Goal: Task Accomplishment & Management: Complete application form

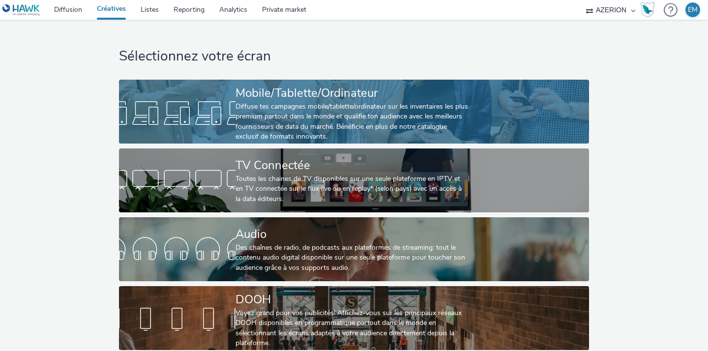
click at [313, 122] on div "Diffuse tes campagnes mobile/tablette/ordinateur sur les inventaires les plus p…" at bounding box center [352, 122] width 233 height 40
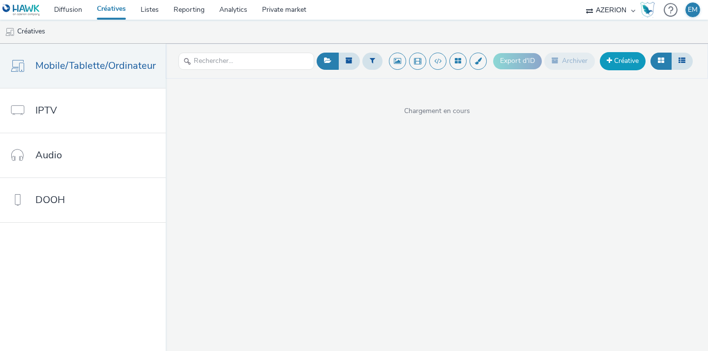
click at [632, 63] on link "Créative" at bounding box center [623, 61] width 46 height 18
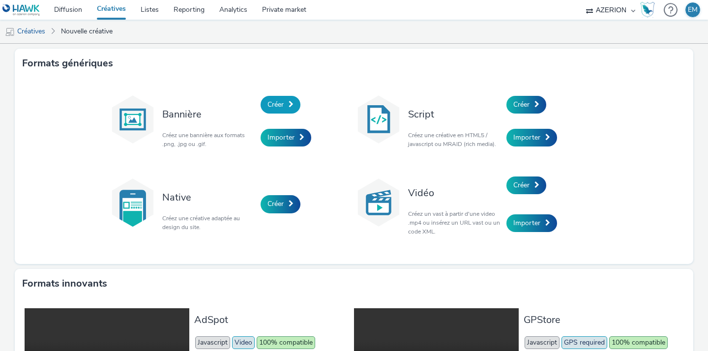
click at [281, 109] on link "Créer" at bounding box center [281, 105] width 40 height 18
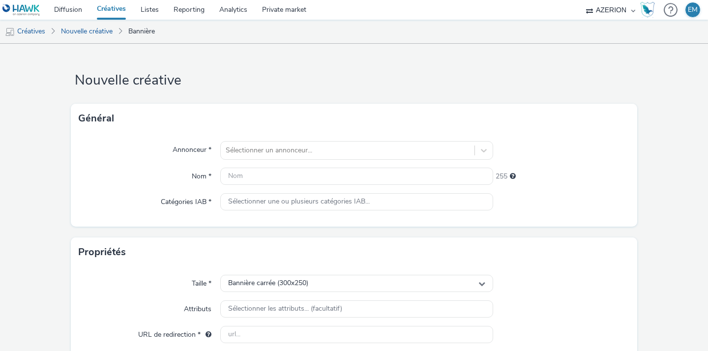
click at [287, 137] on div "Annonceur * Sélectionner un annonceur... Nom * 255 Catégories IAB * Sélectionne…" at bounding box center [354, 179] width 566 height 93
click at [288, 145] on div at bounding box center [348, 151] width 244 height 12
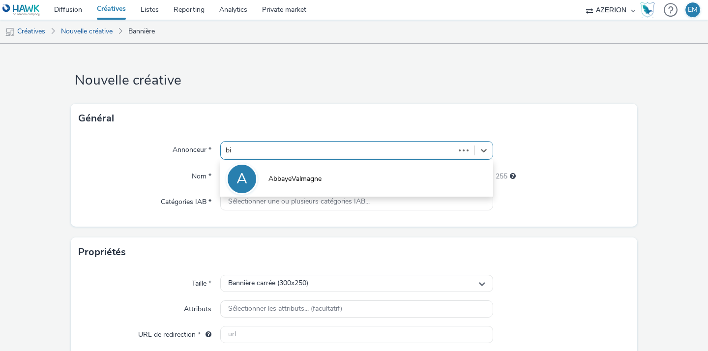
type input "big"
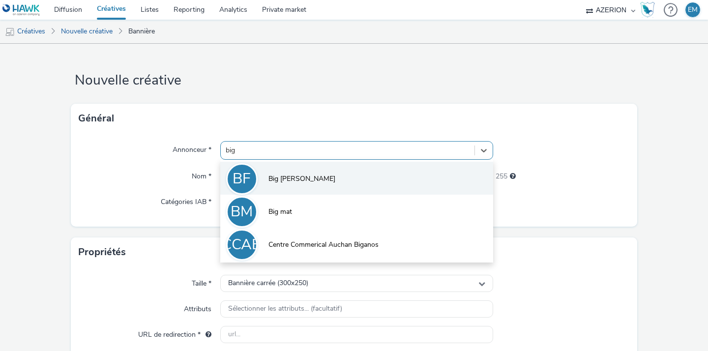
click at [307, 179] on li "BF Big [PERSON_NAME]" at bounding box center [356, 178] width 273 height 33
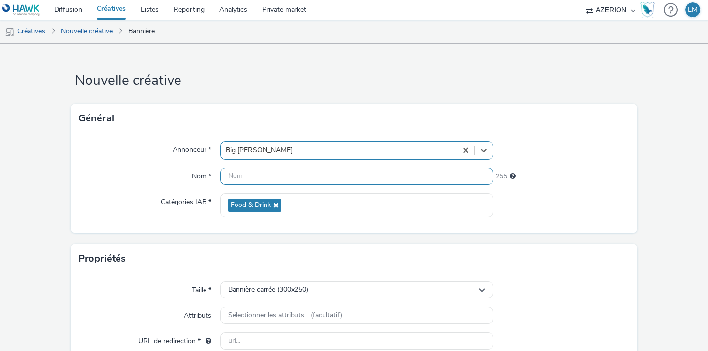
click at [289, 178] on input "text" at bounding box center [356, 176] width 273 height 17
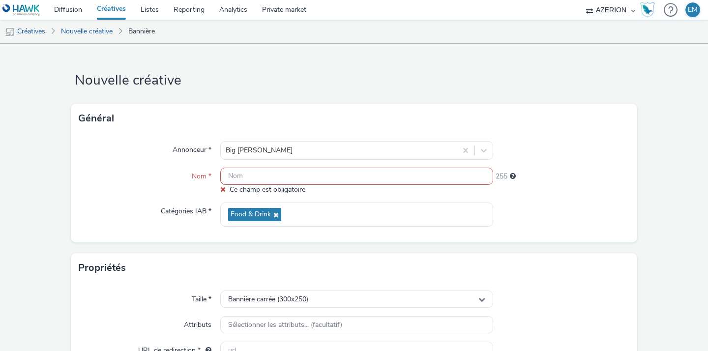
paste input "Prod-banner-BigFernand-Sept_25.html"
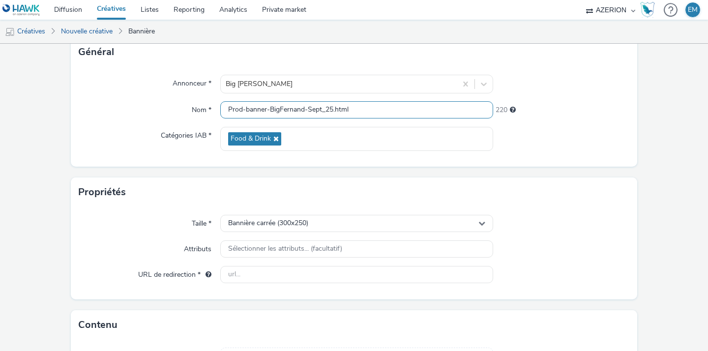
scroll to position [108, 0]
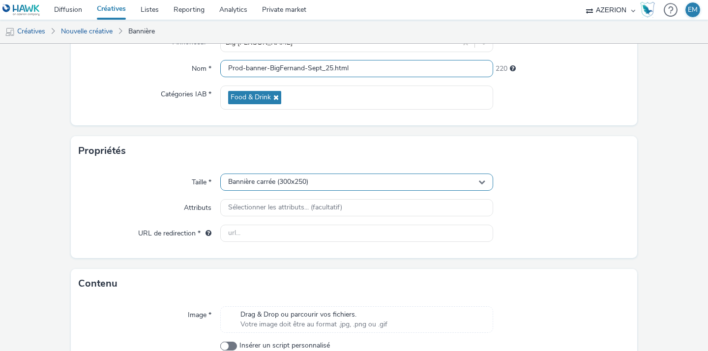
type input "Prod-banner-BigFernand-Sept_25.html"
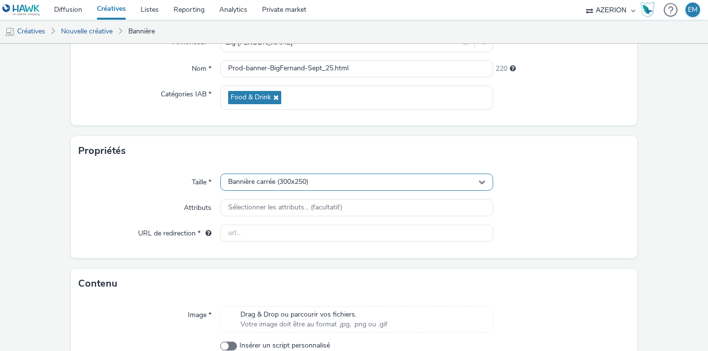
click at [276, 180] on span "Bannière carrée (300x250)" at bounding box center [268, 182] width 80 height 8
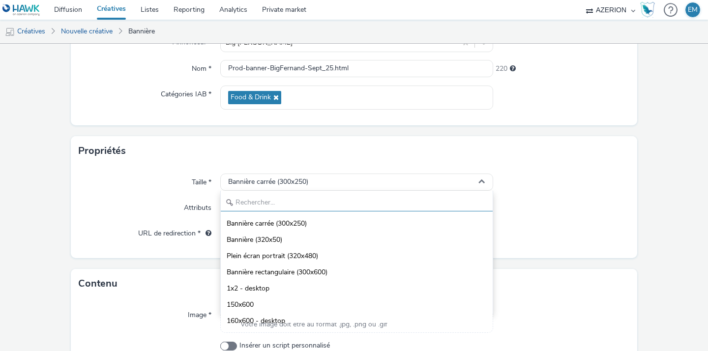
click at [307, 209] on input "text" at bounding box center [357, 202] width 272 height 17
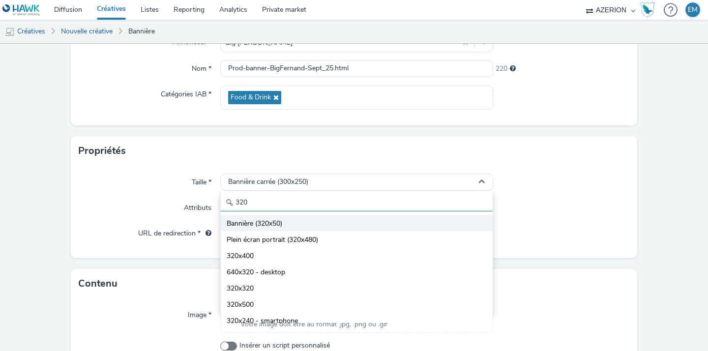
type input "320"
click at [296, 221] on li "Bannière (320x50)" at bounding box center [357, 223] width 272 height 16
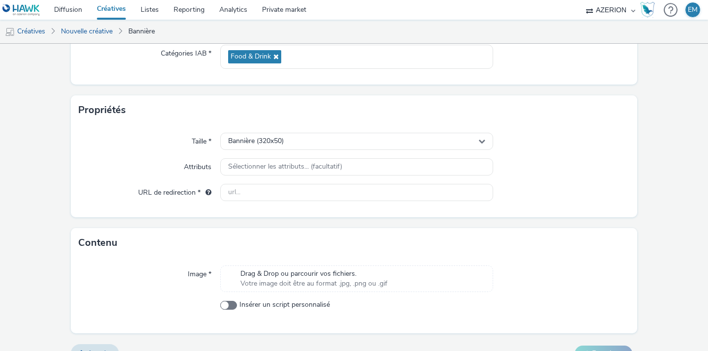
scroll to position [157, 0]
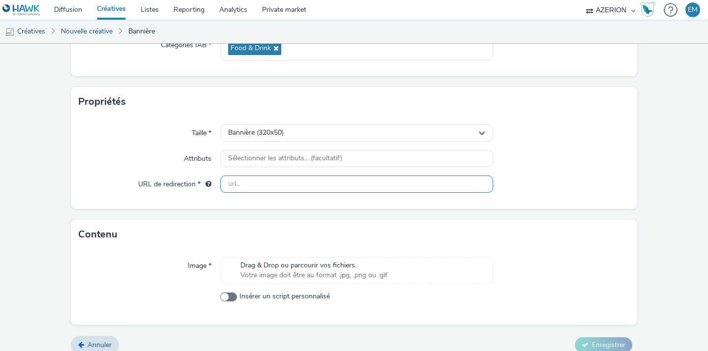
click at [253, 189] on input "text" at bounding box center [356, 184] width 273 height 17
paste input "[URL][DOMAIN_NAME][PERSON_NAME]"
type input "[URL][DOMAIN_NAME][PERSON_NAME]"
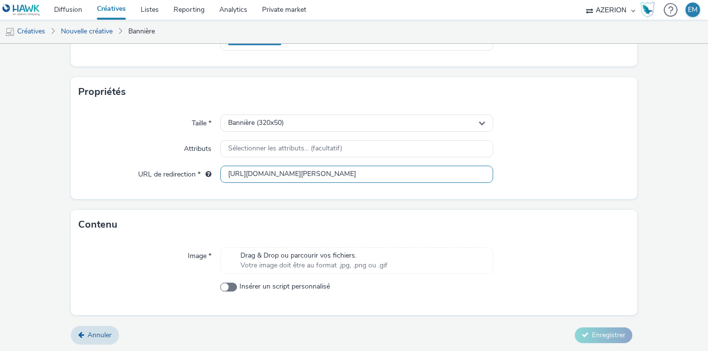
scroll to position [168, 0]
click at [227, 286] on span at bounding box center [228, 286] width 17 height 9
click at [227, 286] on input "Insérer un script personnalisé" at bounding box center [223, 286] width 6 height 6
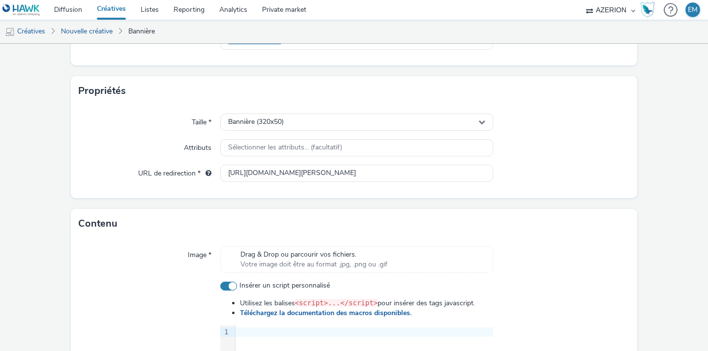
scroll to position [355, 0]
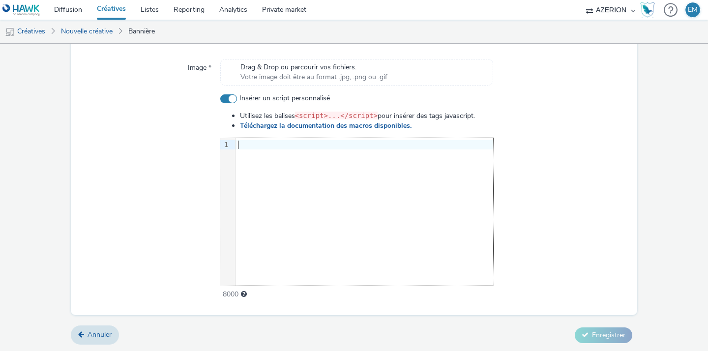
click at [393, 239] on div "9 1 ›" at bounding box center [356, 212] width 273 height 148
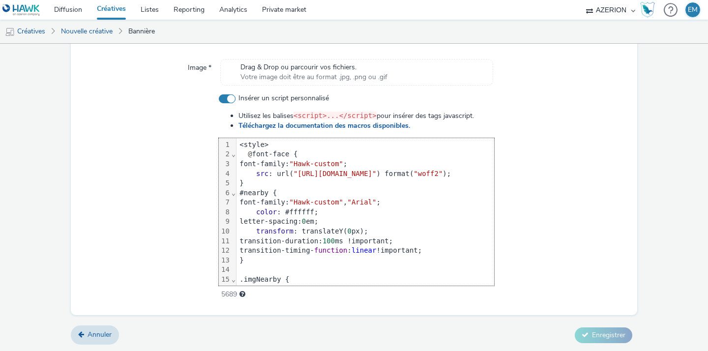
scroll to position [615, 160]
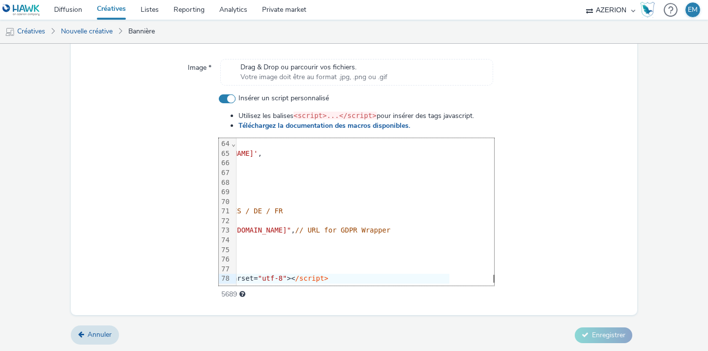
click at [565, 271] on div at bounding box center [561, 196] width 135 height 206
click at [396, 274] on div "<script src= "[URL][DOMAIN_NAME]" charset= "utf-8" >< /script>" at bounding box center [269, 279] width 360 height 10
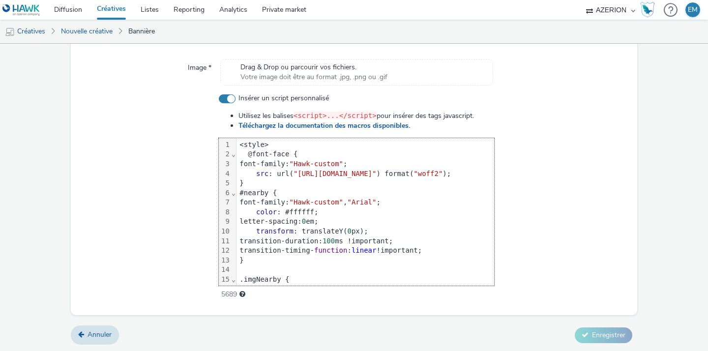
scroll to position [353, 0]
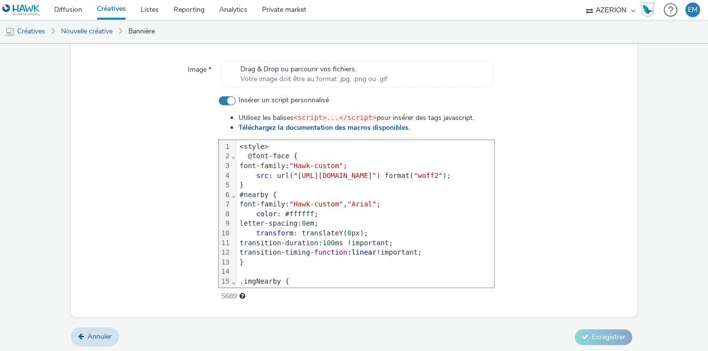
click at [343, 204] on span ""Hawk-custom"" at bounding box center [316, 204] width 54 height 8
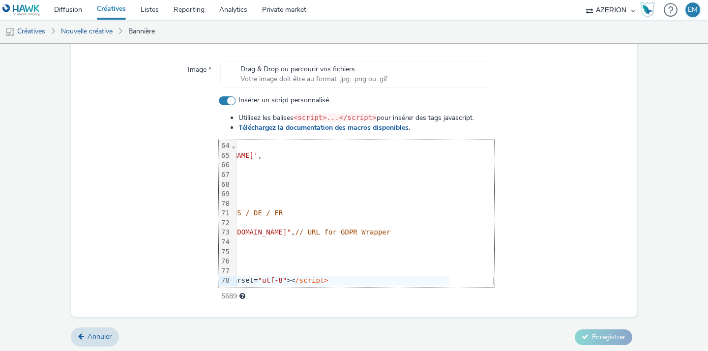
click at [538, 234] on div at bounding box center [561, 198] width 135 height 206
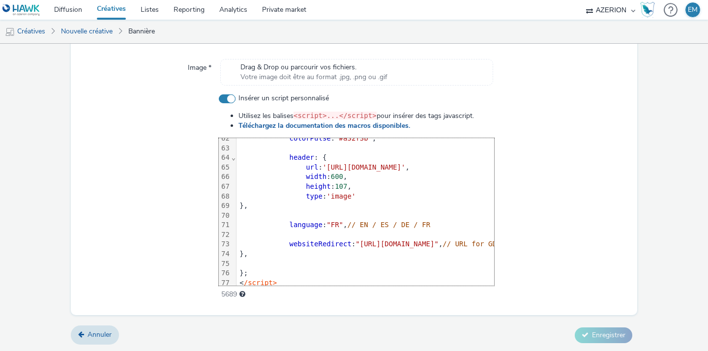
scroll to position [615, 0]
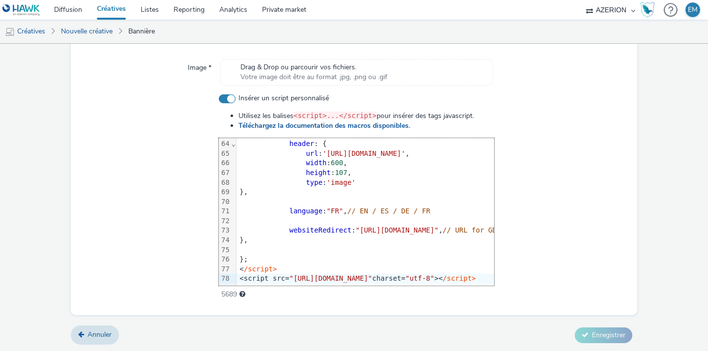
click at [244, 98] on span "Insérer un script personnalisé" at bounding box center [283, 98] width 90 height 10
click at [225, 98] on input "Insérer un script personnalisé" at bounding box center [222, 98] width 6 height 6
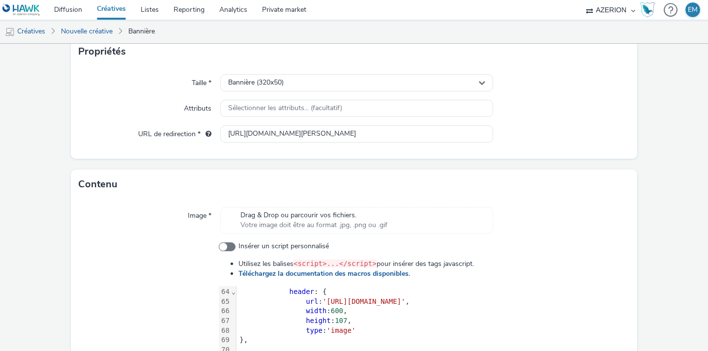
scroll to position [168, 0]
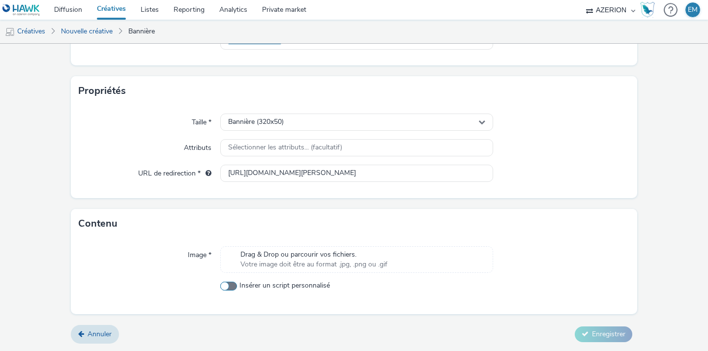
click at [224, 285] on span at bounding box center [228, 286] width 17 height 9
click at [224, 285] on input "Insérer un script personnalisé" at bounding box center [223, 286] width 6 height 6
checkbox input "true"
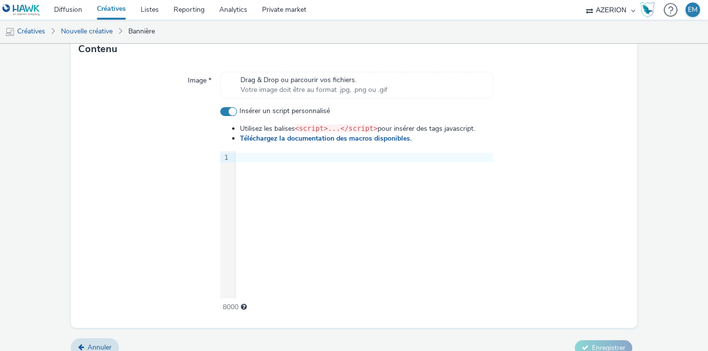
scroll to position [355, 0]
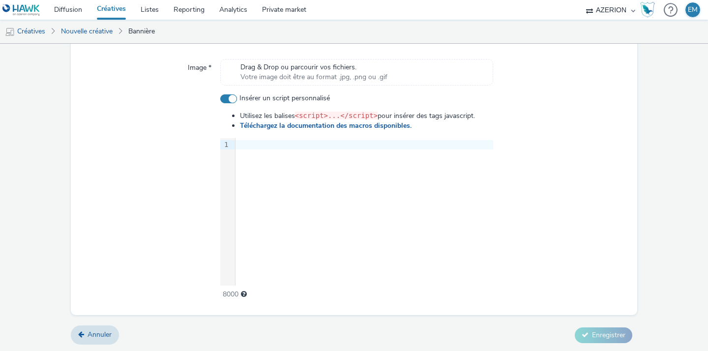
click at [294, 234] on div "9 1 ›" at bounding box center [356, 212] width 273 height 148
paste div
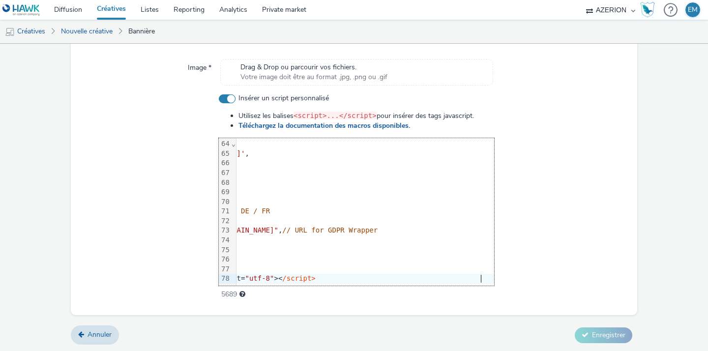
scroll to position [615, 0]
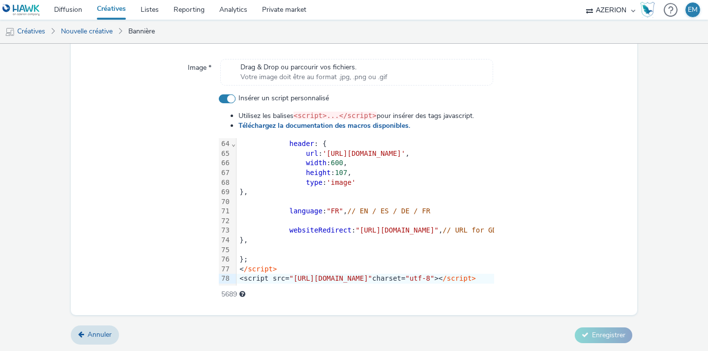
click at [565, 335] on div "Annuler Enregistrer" at bounding box center [354, 335] width 566 height 18
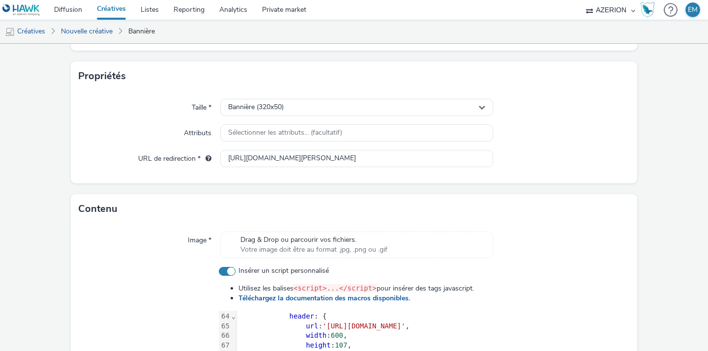
scroll to position [355, 0]
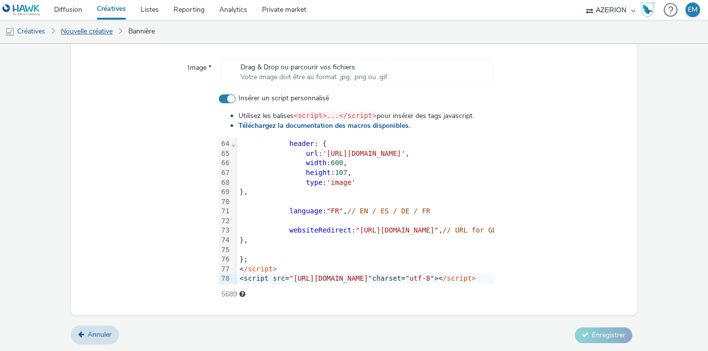
click at [85, 27] on link "Nouvelle créative" at bounding box center [86, 32] width 61 height 24
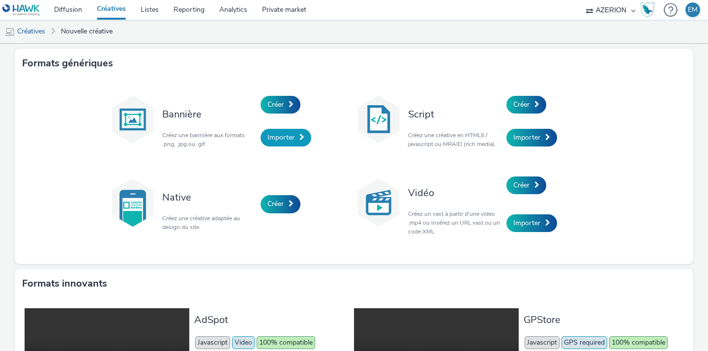
click at [274, 139] on span "Importer" at bounding box center [280, 137] width 27 height 9
click at [513, 109] on span "Créer" at bounding box center [521, 104] width 16 height 9
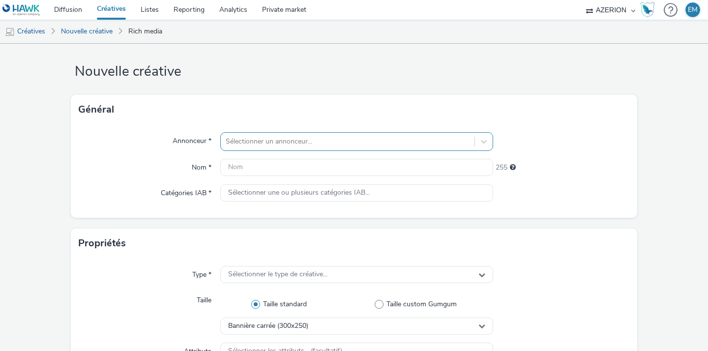
scroll to position [42, 0]
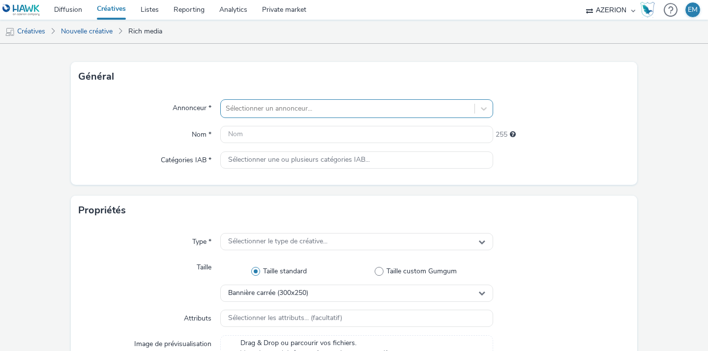
click at [384, 101] on div "Sélectionner un annonceur..." at bounding box center [348, 109] width 254 height 16
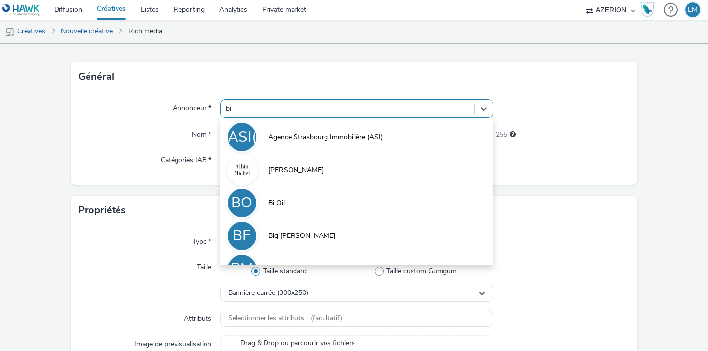
type input "big"
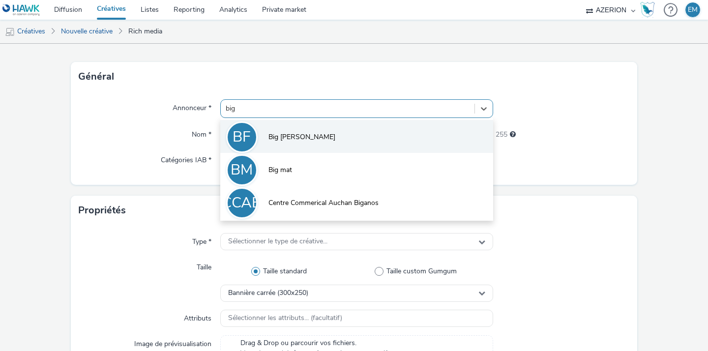
click at [346, 128] on li "BF Big [PERSON_NAME]" at bounding box center [356, 136] width 273 height 33
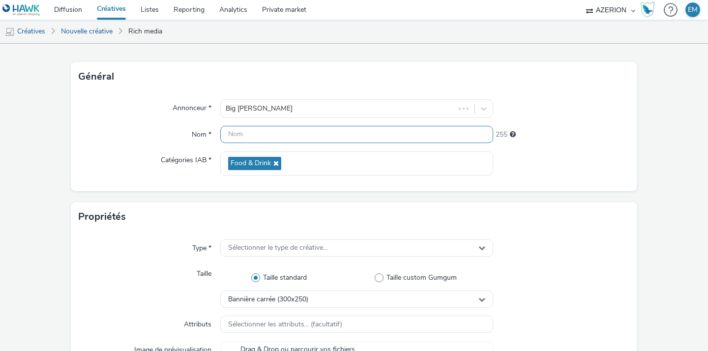
click at [299, 141] on input "text" at bounding box center [356, 134] width 273 height 17
paste input "Prod-banner-BigFernand-Sept_25.html"
type input "Prod-banner-BigFernand-Sept_25.html"
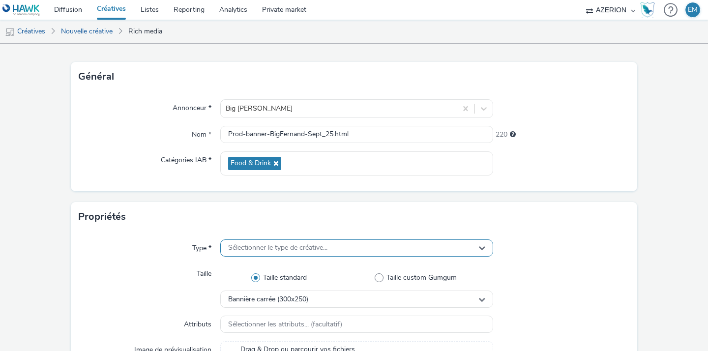
click at [310, 244] on span "Sélectionner le type de créative..." at bounding box center [277, 248] width 99 height 8
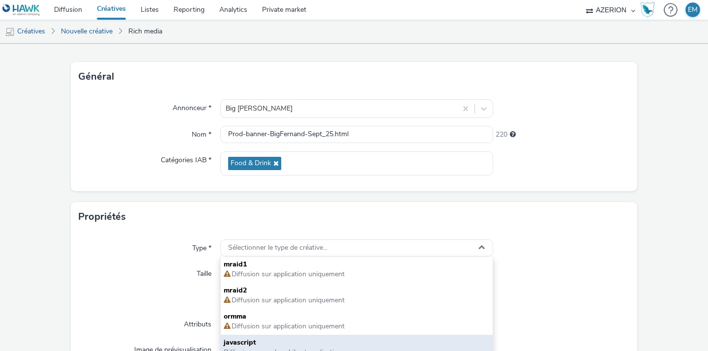
scroll to position [132, 0]
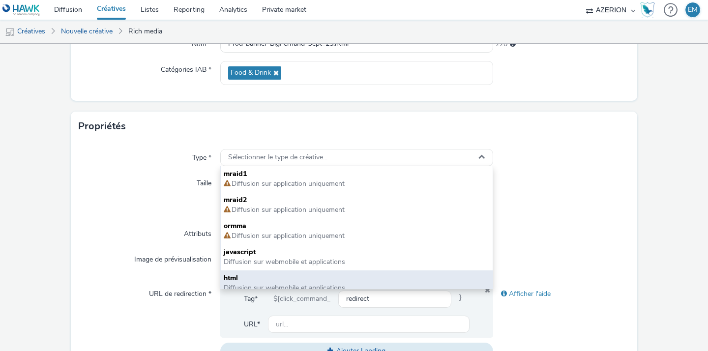
click at [268, 278] on span "html" at bounding box center [357, 278] width 266 height 10
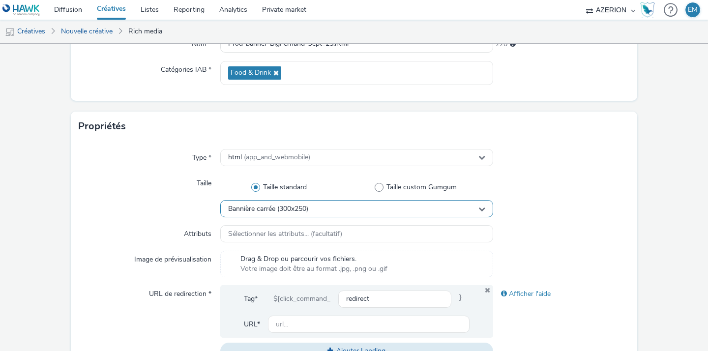
click at [263, 208] on span "Bannière carrée (300x250)" at bounding box center [268, 209] width 80 height 8
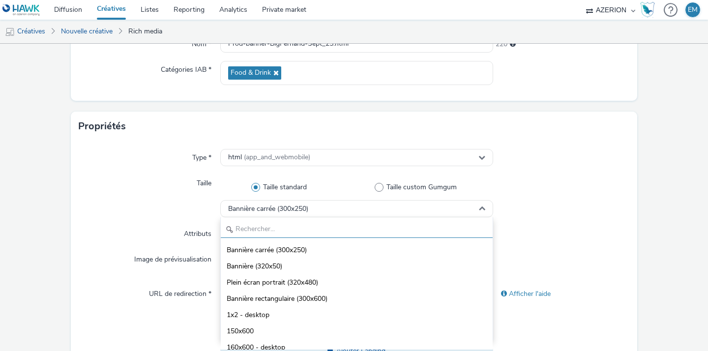
click at [264, 227] on input "text" at bounding box center [357, 229] width 272 height 17
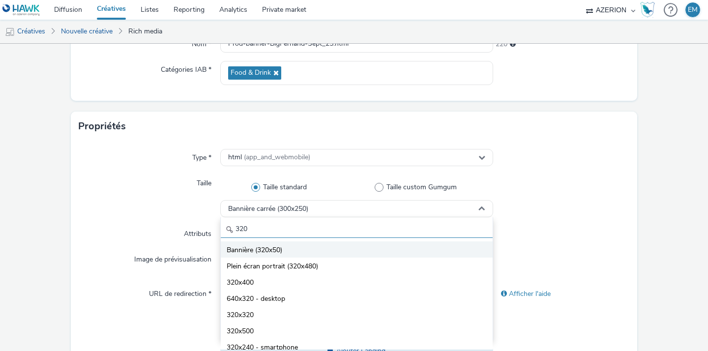
type input "320"
click at [269, 243] on li "Bannière (320x50)" at bounding box center [357, 249] width 272 height 16
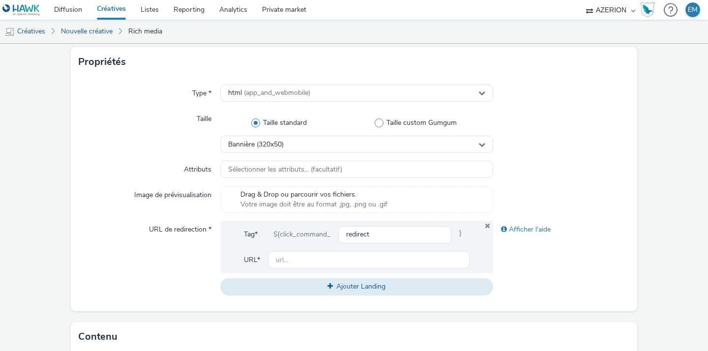
scroll to position [326, 0]
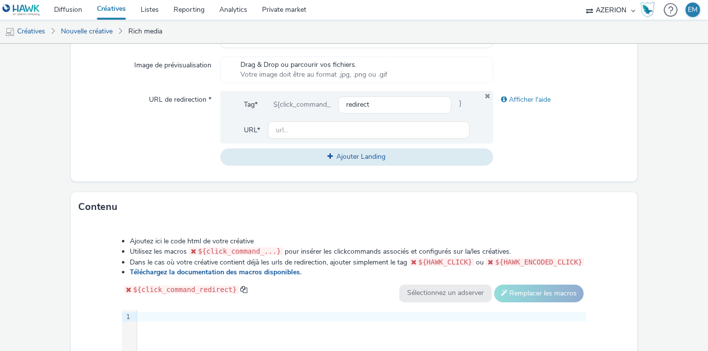
click at [366, 139] on div "Tag* ${click_command_ redirect } URL*" at bounding box center [356, 117] width 273 height 53
click at [370, 131] on input "text" at bounding box center [369, 129] width 202 height 17
paste input "[URL][DOMAIN_NAME][PERSON_NAME]"
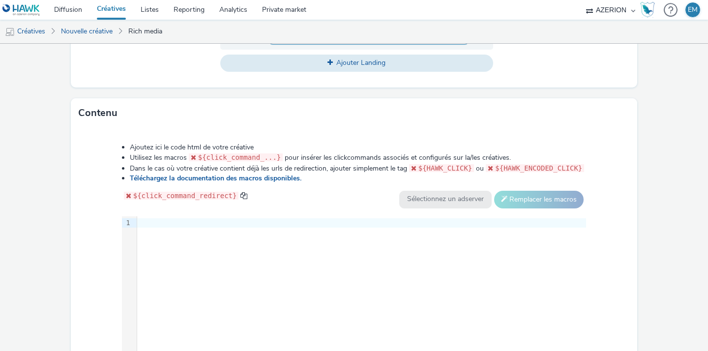
scroll to position [421, 0]
type input "[URL][DOMAIN_NAME][PERSON_NAME]"
click at [366, 238] on div "9 1 ›" at bounding box center [354, 290] width 465 height 148
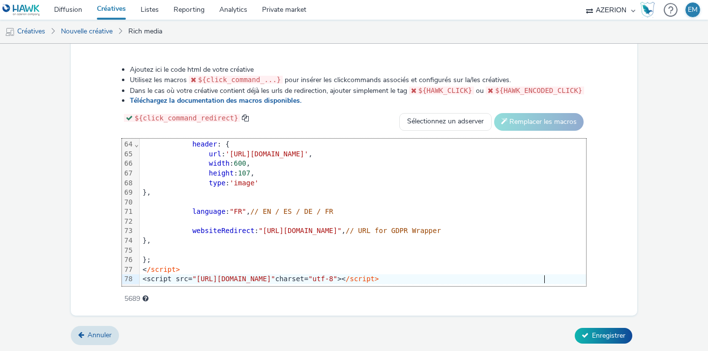
scroll to position [615, 0]
click at [596, 336] on span "Enregistrer" at bounding box center [608, 335] width 33 height 9
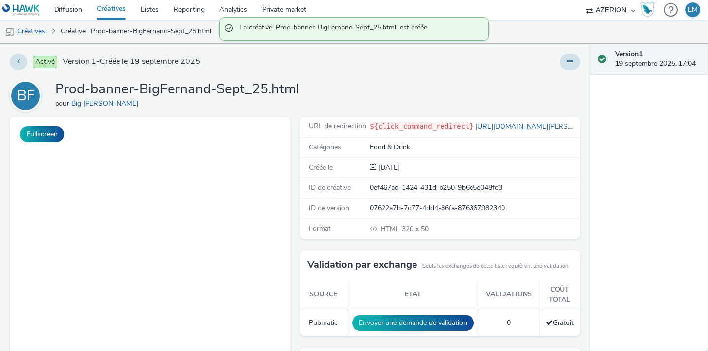
click at [46, 30] on link "Créatives" at bounding box center [25, 32] width 50 height 24
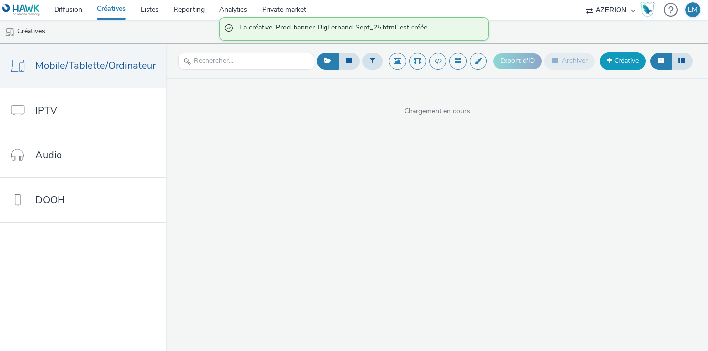
click at [628, 65] on link "Créative" at bounding box center [623, 61] width 46 height 18
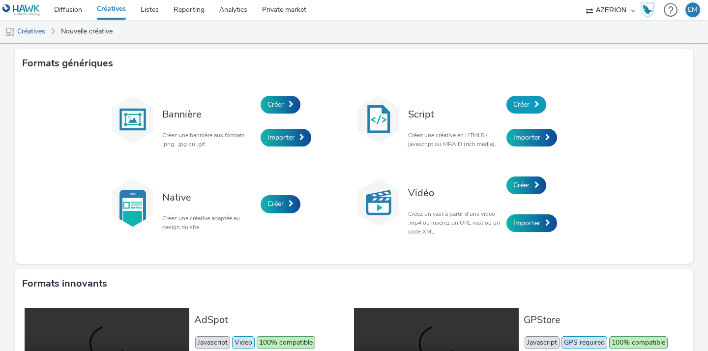
click at [507, 111] on link "Créer" at bounding box center [526, 105] width 40 height 18
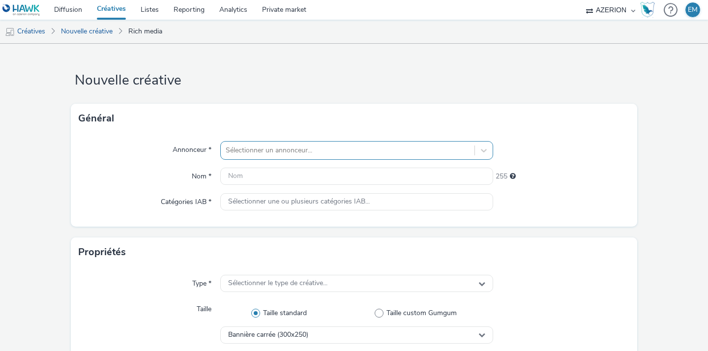
click at [313, 149] on div at bounding box center [348, 151] width 244 height 12
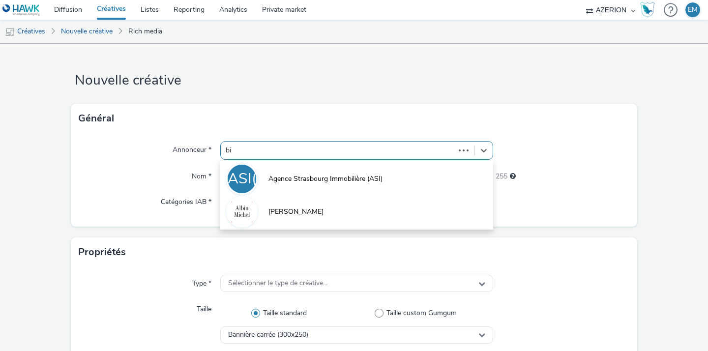
type input "big"
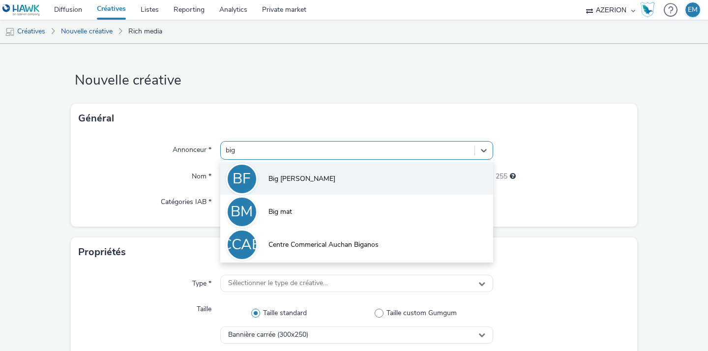
click at [286, 169] on li "BF Big [PERSON_NAME]" at bounding box center [356, 178] width 273 height 33
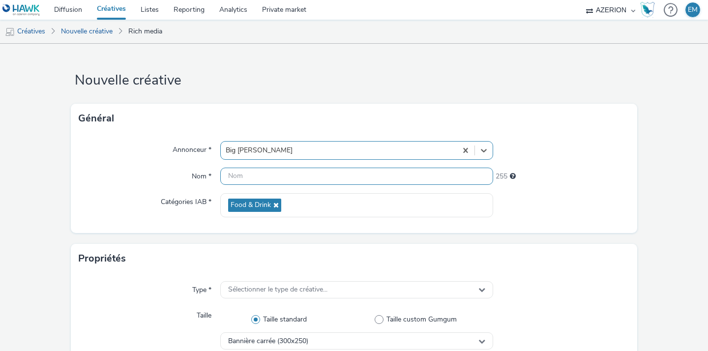
click at [287, 178] on input "text" at bounding box center [356, 176] width 273 height 17
paste input "Prod-inter-BigFernand-Sept_25.html"
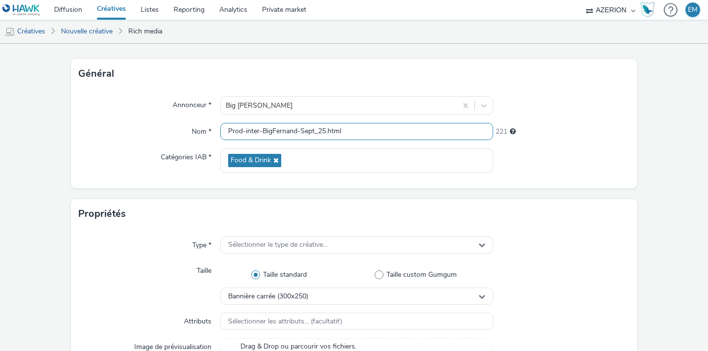
scroll to position [127, 0]
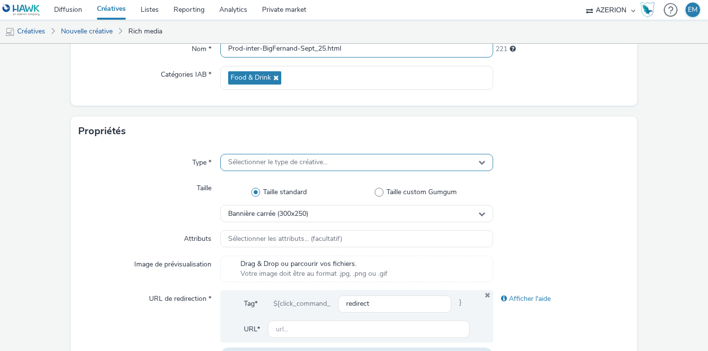
type input "Prod-inter-BigFernand-Sept_25.html"
click at [271, 166] on span "Sélectionner le type de créative..." at bounding box center [277, 162] width 99 height 8
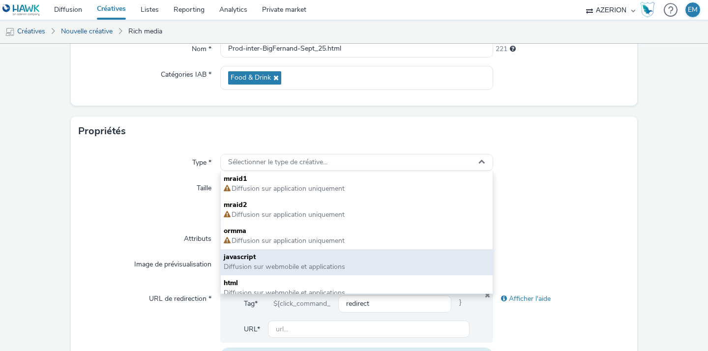
click at [271, 264] on span "Diffusion sur webmobile et applications" at bounding box center [284, 266] width 121 height 9
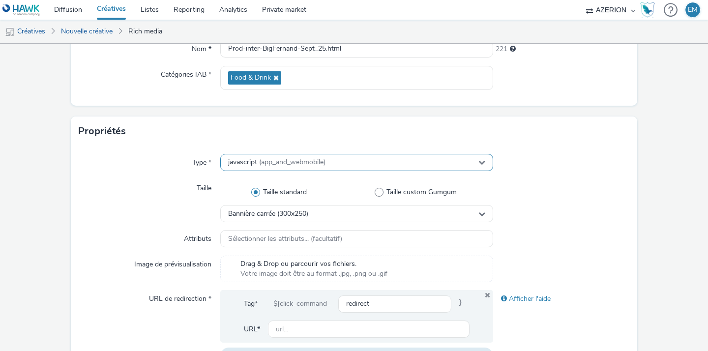
click at [270, 167] on div "javascript (app_and_webmobile)" at bounding box center [356, 162] width 273 height 17
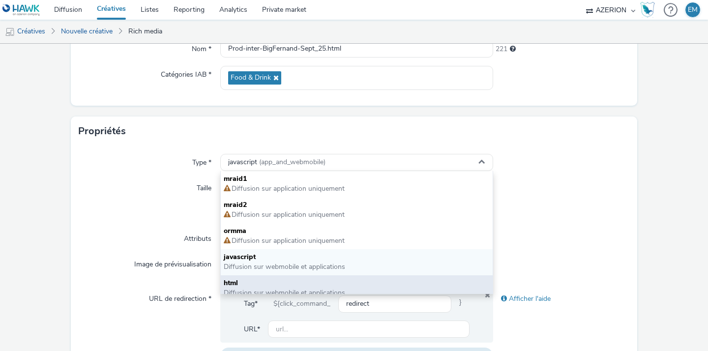
click at [261, 277] on div "html Diffusion sur webmobile et applications" at bounding box center [357, 288] width 272 height 26
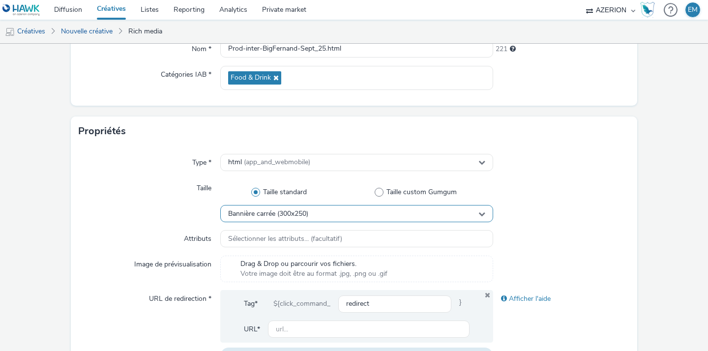
click at [270, 215] on span "Bannière carrée (300x250)" at bounding box center [268, 214] width 80 height 8
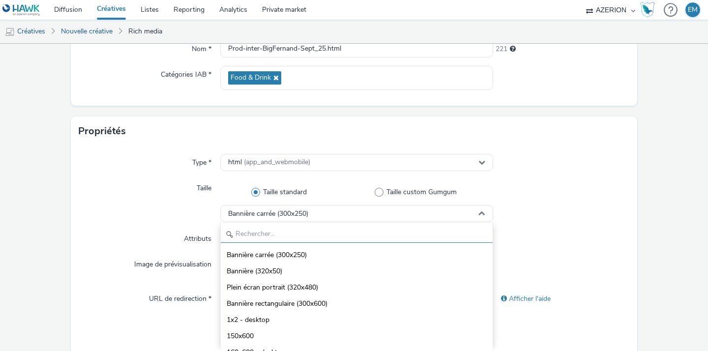
click at [269, 231] on input "text" at bounding box center [357, 234] width 272 height 17
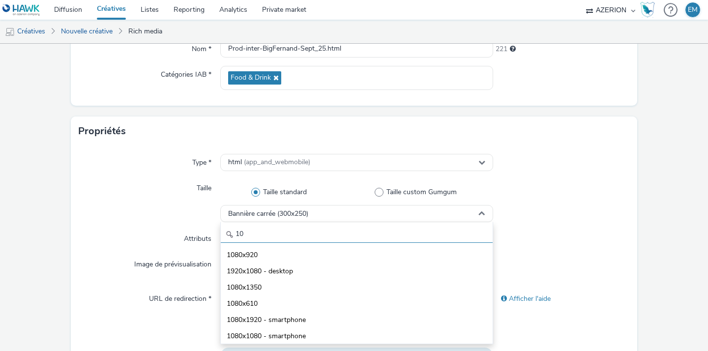
type input "1"
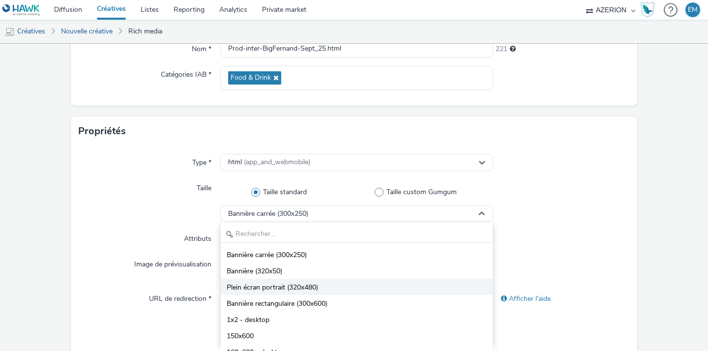
click at [361, 291] on li "Plein écran portrait (320x480)" at bounding box center [357, 287] width 272 height 16
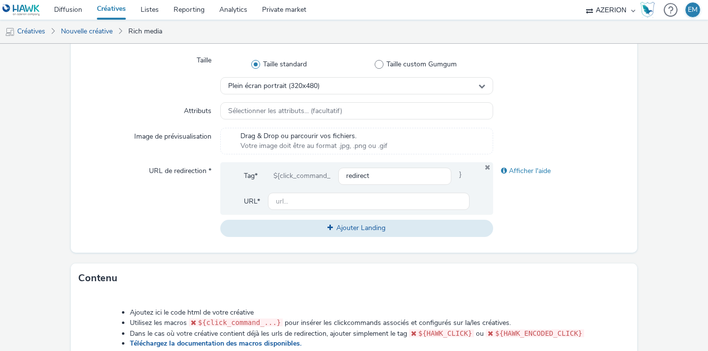
scroll to position [256, 0]
click at [432, 194] on input "text" at bounding box center [369, 200] width 202 height 17
paste input "[URL][DOMAIN_NAME][PERSON_NAME]"
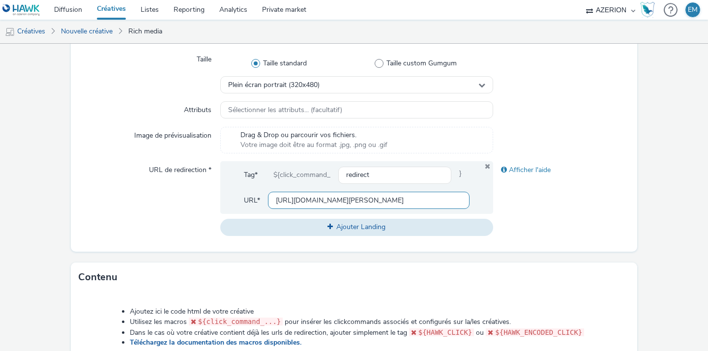
type input "[URL][DOMAIN_NAME][PERSON_NAME]"
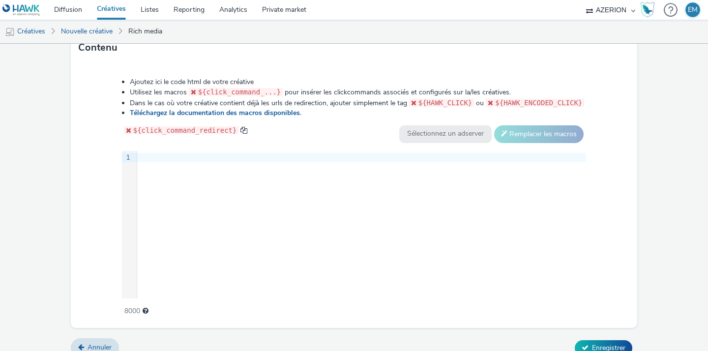
scroll to position [498, 0]
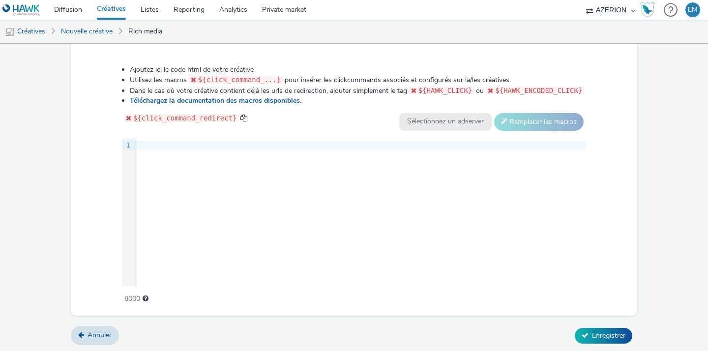
click at [431, 241] on div "9 1 ›" at bounding box center [354, 213] width 465 height 148
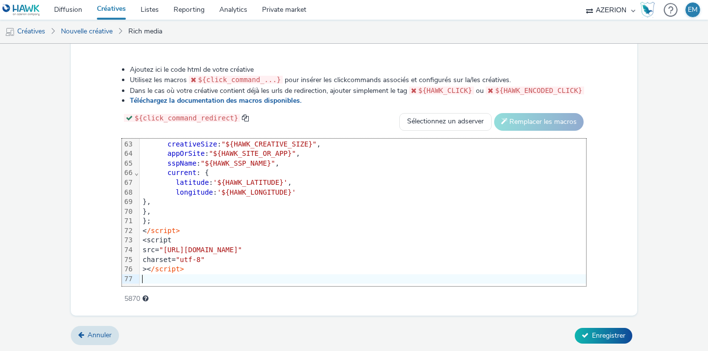
scroll to position [596, 0]
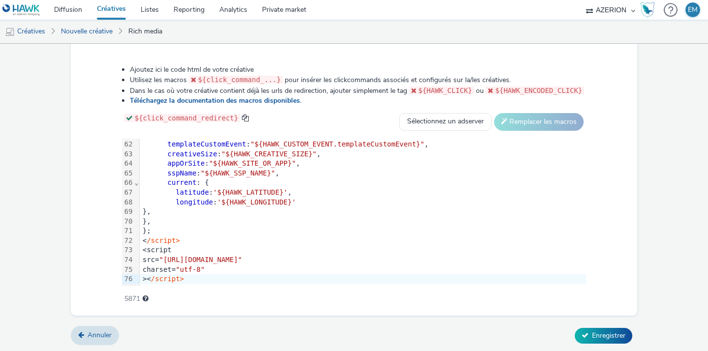
click at [567, 333] on div "Annuler Enregistrer" at bounding box center [354, 336] width 566 height 18
click at [575, 333] on button "Enregistrer" at bounding box center [604, 336] width 58 height 16
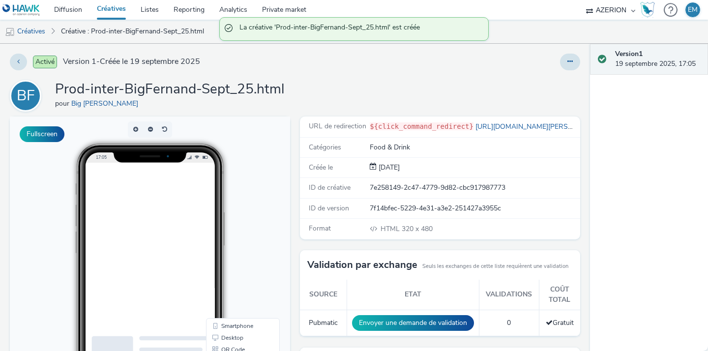
click at [53, 32] on li "Créatives" at bounding box center [28, 32] width 56 height 24
click at [38, 31] on link "Créatives" at bounding box center [25, 32] width 50 height 24
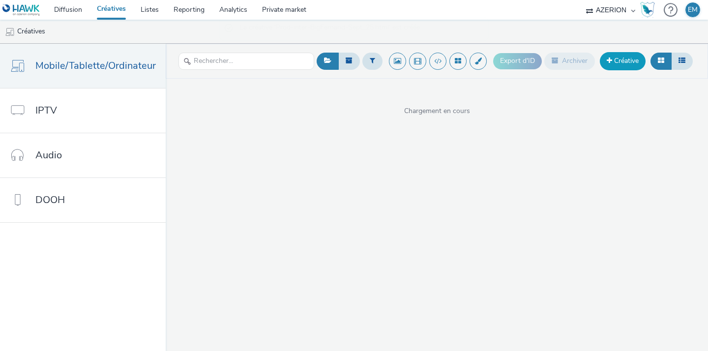
click at [614, 67] on link "Créative" at bounding box center [623, 61] width 46 height 18
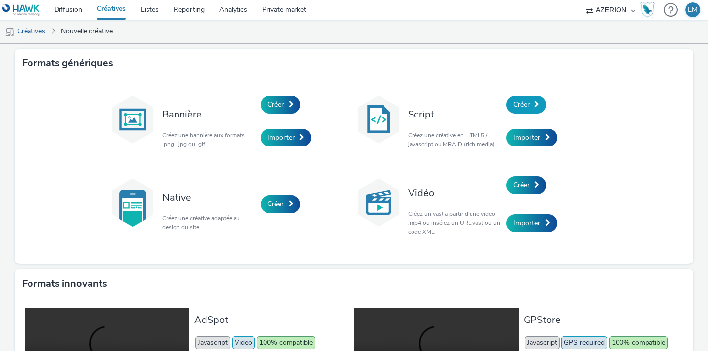
click at [513, 107] on span "Créer" at bounding box center [521, 104] width 16 height 9
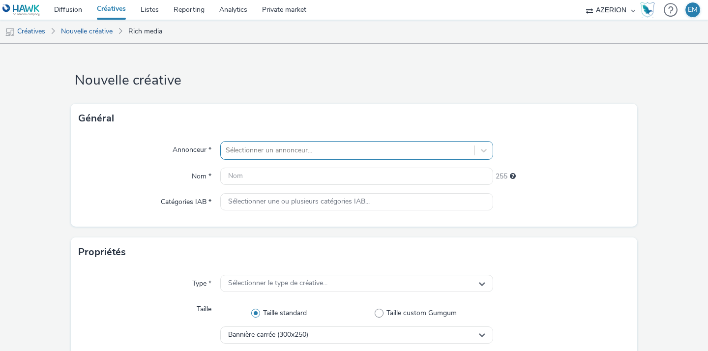
click at [294, 152] on div at bounding box center [348, 151] width 244 height 12
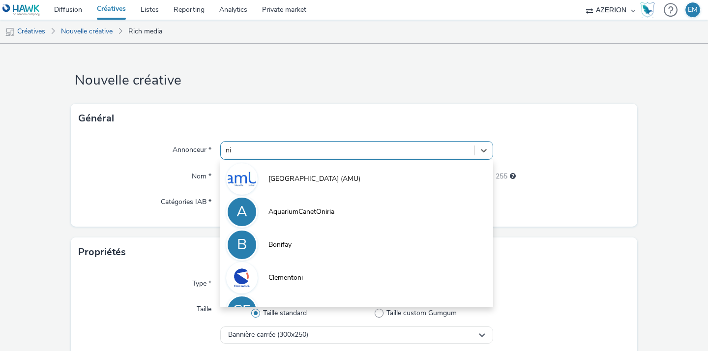
type input "n"
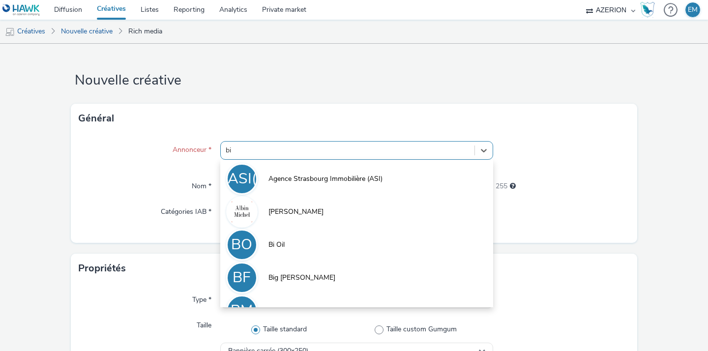
type input "big"
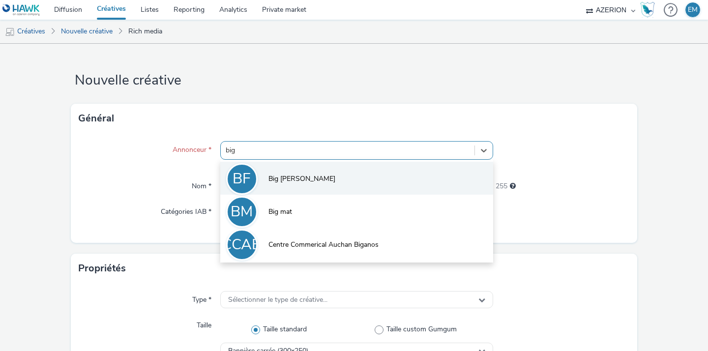
click at [299, 175] on span "Big [PERSON_NAME]" at bounding box center [301, 179] width 67 height 10
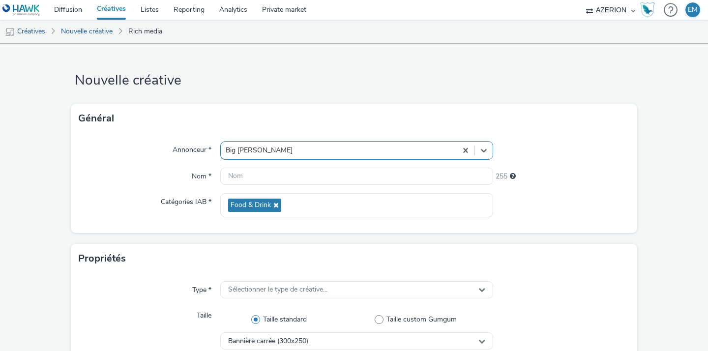
click at [289, 163] on div "Annonceur * option Big [PERSON_NAME], selected. Select is focused ,type to refi…" at bounding box center [354, 183] width 566 height 100
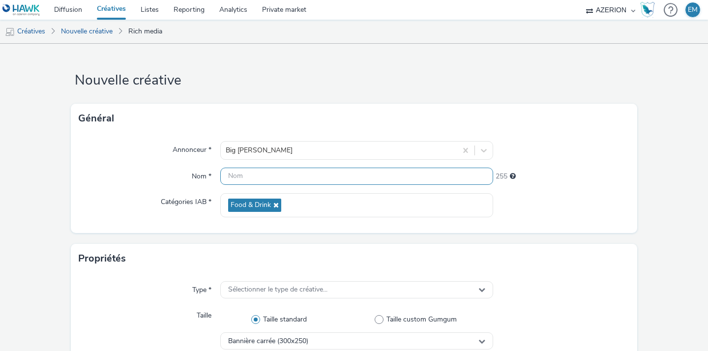
click at [285, 178] on input "text" at bounding box center [356, 176] width 273 height 17
paste input "Prod-pave-BigFernand-Sept_25.html"
type input "Prod-pave-BigFernand-Sept_25.html"
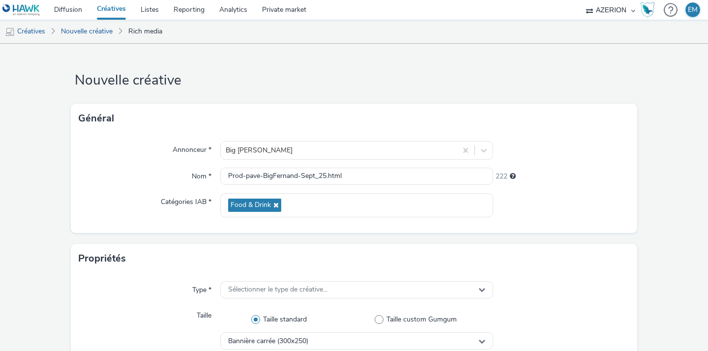
click at [169, 222] on div "Annonceur * Big [PERSON_NAME] Nom * Prod-pave-BigFernand-Sept_25.html 222 Catég…" at bounding box center [354, 183] width 566 height 100
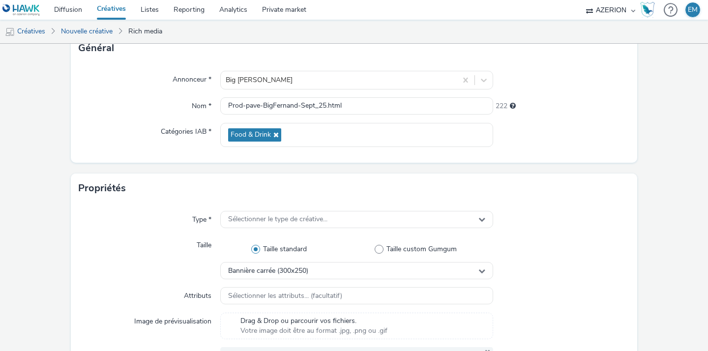
scroll to position [83, 0]
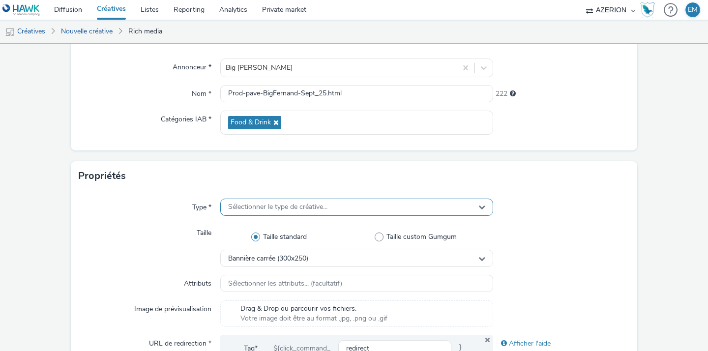
click at [233, 199] on div "Sélectionner le type de créative..." at bounding box center [356, 207] width 273 height 17
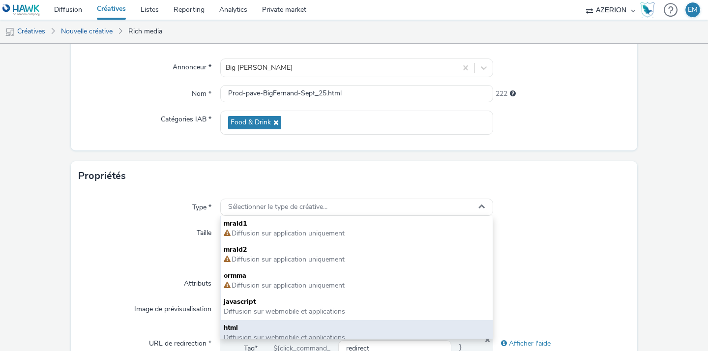
click at [244, 322] on div "html Diffusion sur webmobile et applications" at bounding box center [357, 333] width 272 height 26
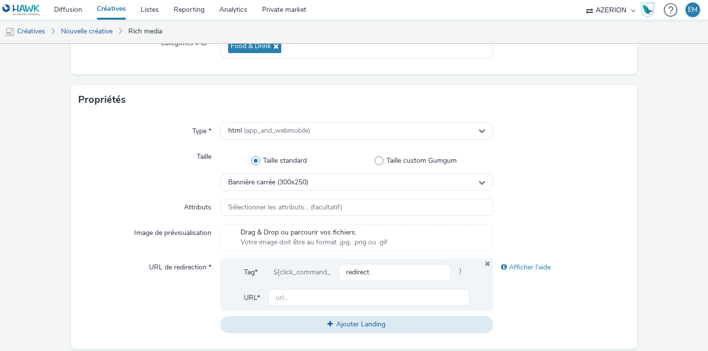
scroll to position [164, 0]
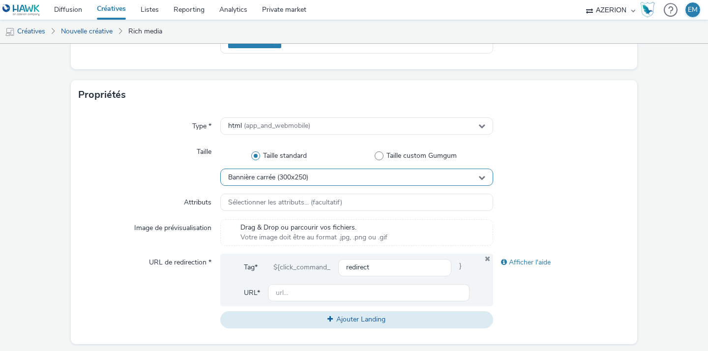
click at [294, 178] on span "Bannière carrée (300x250)" at bounding box center [268, 178] width 80 height 8
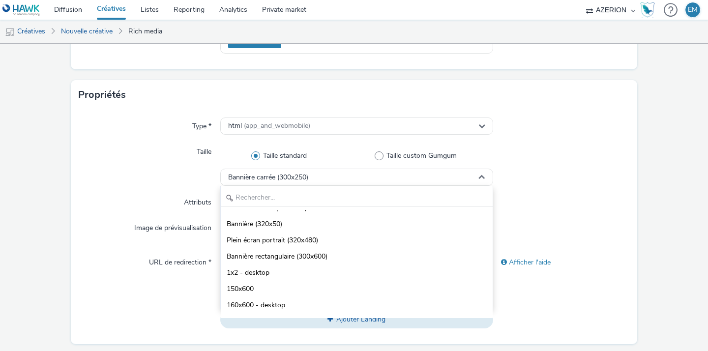
scroll to position [0, 0]
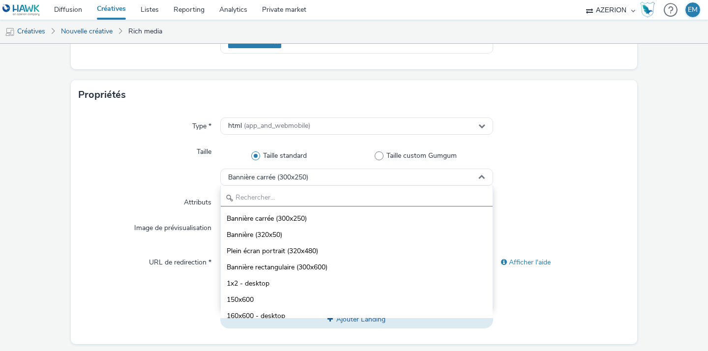
click at [334, 200] on input "text" at bounding box center [357, 197] width 272 height 17
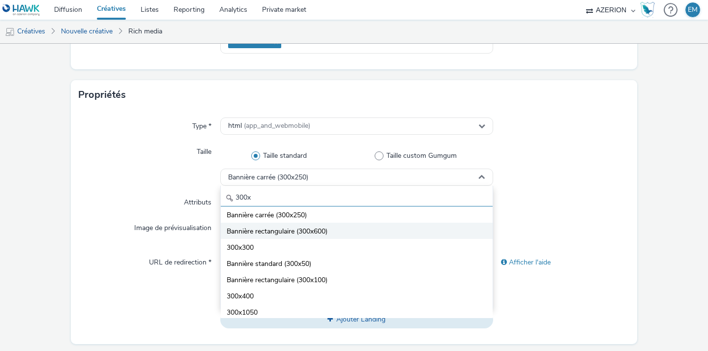
scroll to position [5, 0]
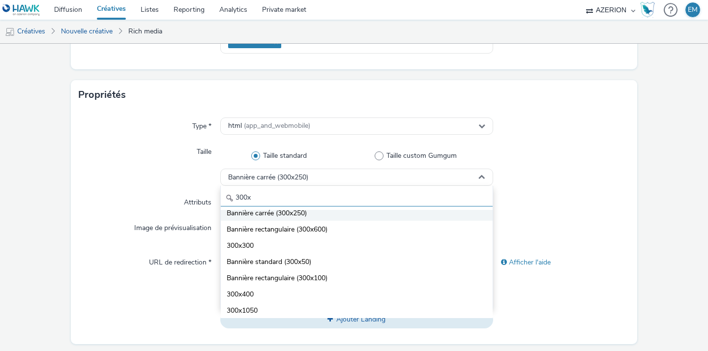
type input "300x"
click at [373, 216] on li "Bannière carrée (300x250)" at bounding box center [357, 213] width 272 height 16
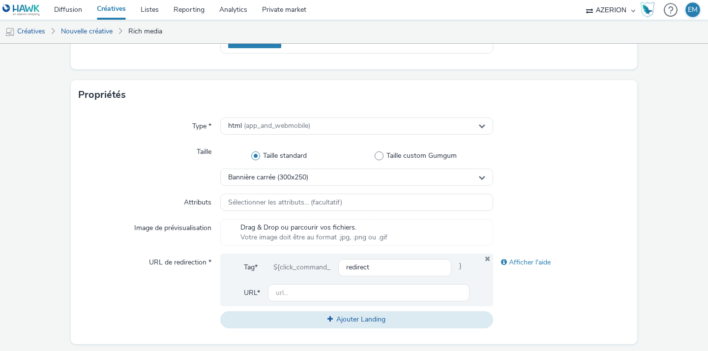
click at [569, 187] on div "Type * html (app_and_webmobile) Taille Taille standard Taille custom Gumgum Ban…" at bounding box center [354, 227] width 566 height 235
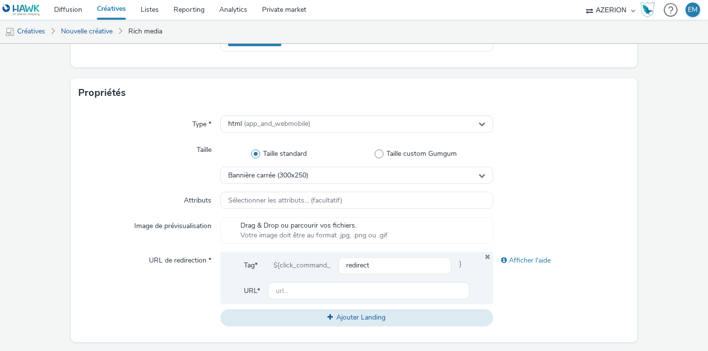
click at [369, 281] on div "Tag* ${click_command_ redirect }" at bounding box center [357, 270] width 226 height 26
click at [372, 286] on input "text" at bounding box center [369, 290] width 202 height 17
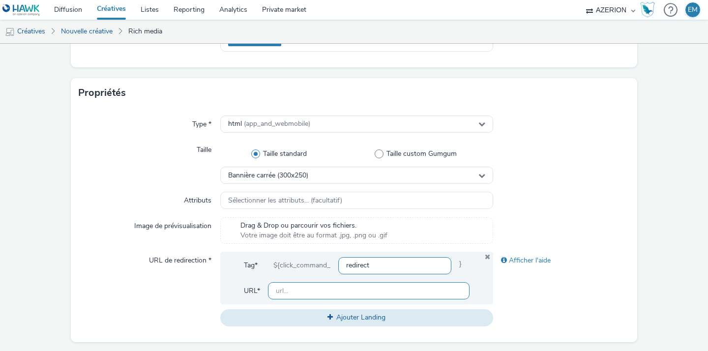
paste input "[URL][DOMAIN_NAME][PERSON_NAME]"
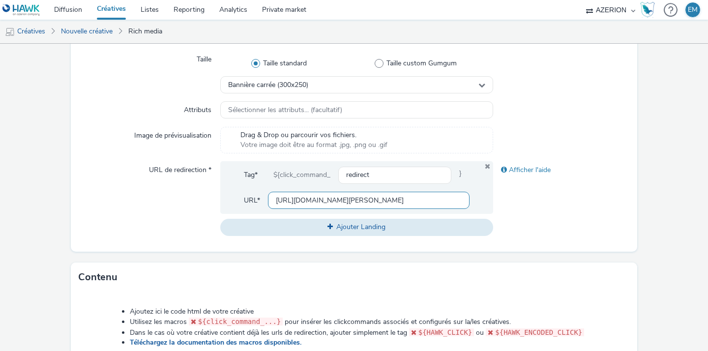
type input "[URL][DOMAIN_NAME][PERSON_NAME]"
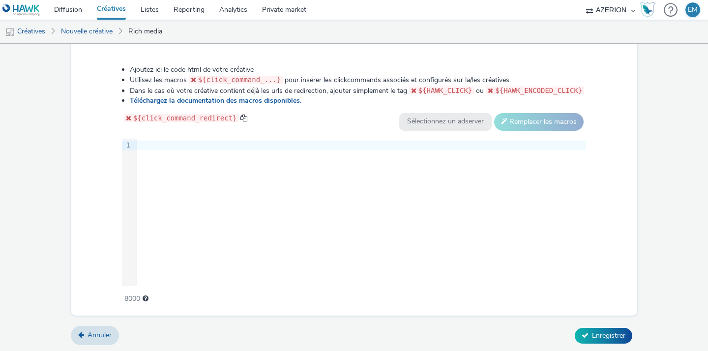
click at [389, 234] on div "9 1 ›" at bounding box center [354, 213] width 465 height 148
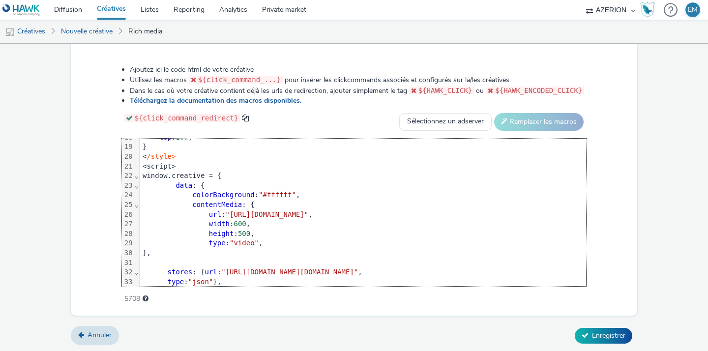
scroll to position [0, 0]
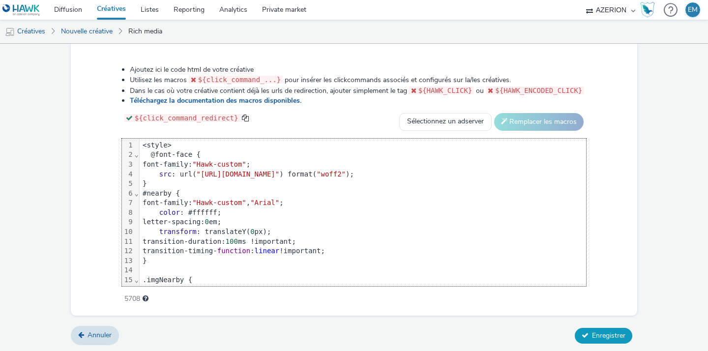
click at [607, 331] on span "Enregistrer" at bounding box center [608, 335] width 33 height 9
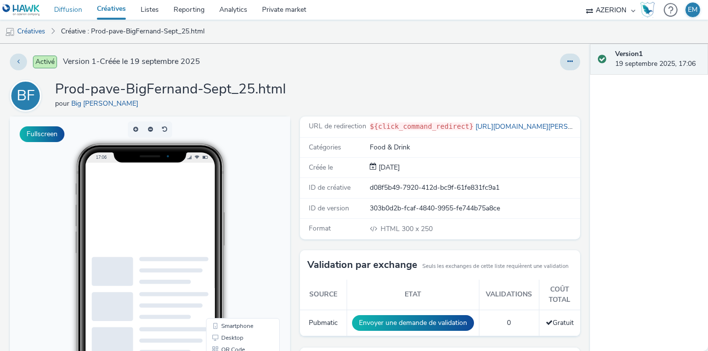
click at [65, 13] on link "Diffusion" at bounding box center [68, 10] width 43 height 20
